Goal: Information Seeking & Learning: Learn about a topic

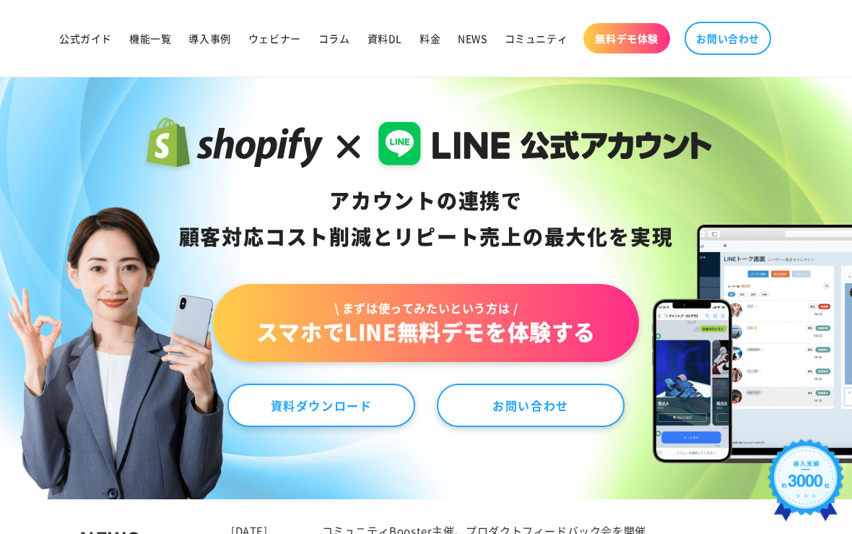
scroll to position [72, 0]
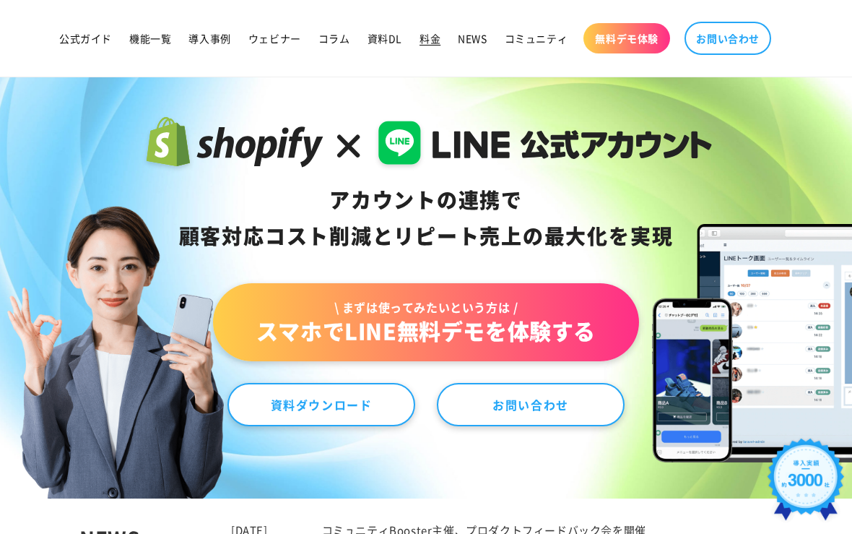
click at [428, 40] on span "料金" at bounding box center [429, 38] width 21 height 13
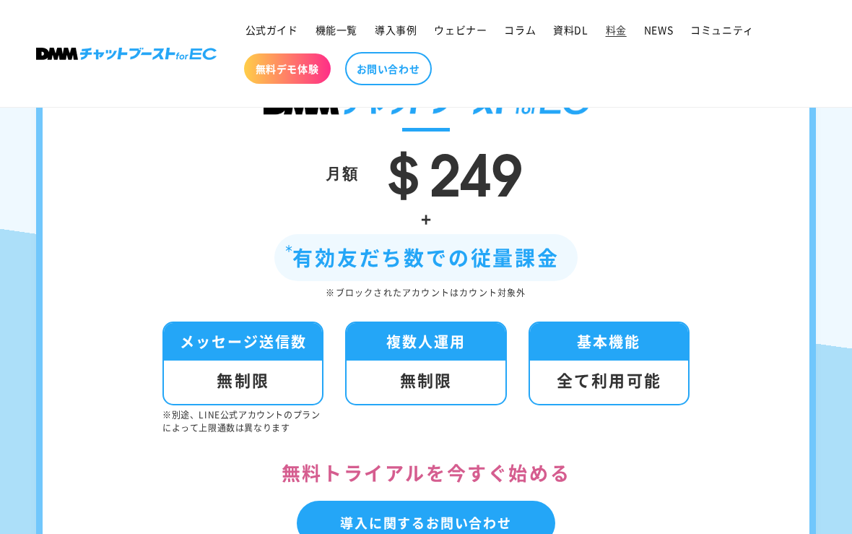
scroll to position [321, 0]
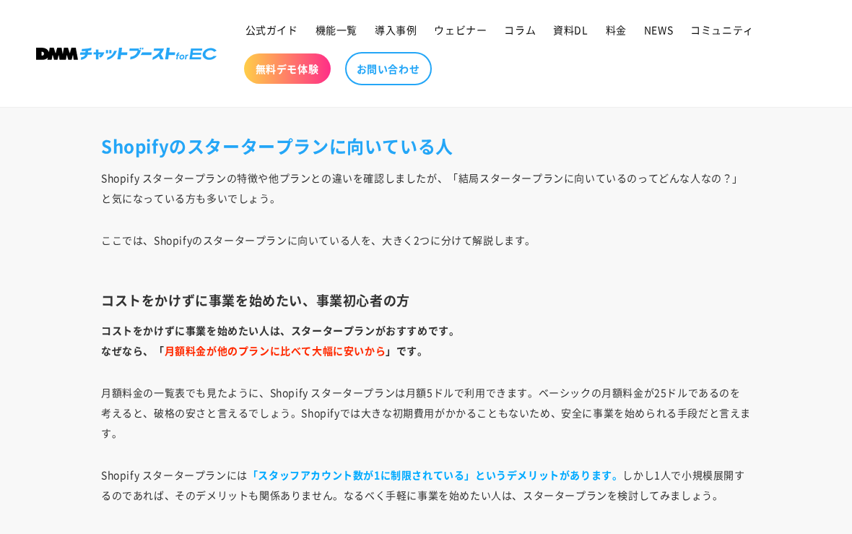
scroll to position [5342, 0]
